Goal: Participate in discussion: Engage in conversation with other users on a specific topic

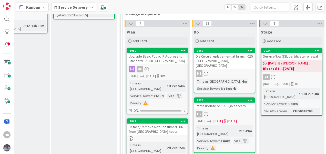
click at [243, 98] on link "2056 Patch update on SAP QA servers HR [DATE] [DATE] [DATE] Time in [GEOGRAPHIC…" at bounding box center [225, 126] width 62 height 56
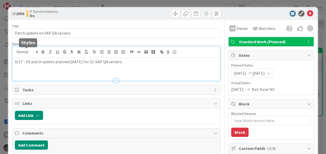
click at [15, 52] on div "9/17 - OS patch update planned [DATE] for 21-SAP QA servers." at bounding box center [116, 63] width 208 height 35
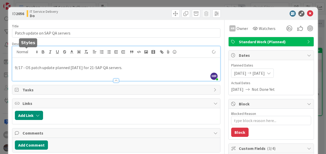
type textarea "x"
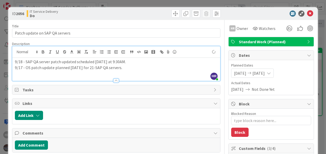
type textarea "x"
click at [307, 14] on icon at bounding box center [310, 14] width 6 height 6
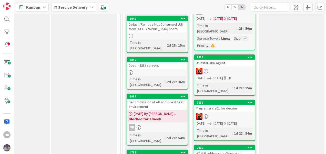
scroll to position [303, 181]
